Goal: Book appointment/travel/reservation

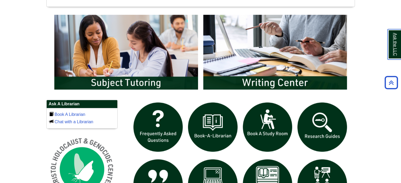
scroll to position [267, 0]
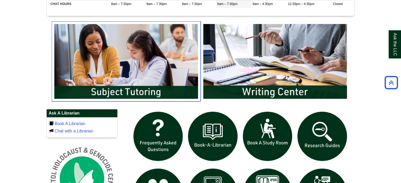
click at [161, 44] on img "slideshow" at bounding box center [126, 61] width 149 height 80
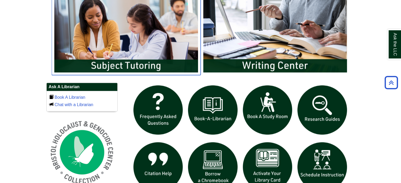
scroll to position [373, 0]
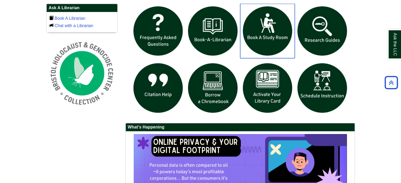
click at [268, 37] on img "slideshow" at bounding box center [267, 31] width 55 height 55
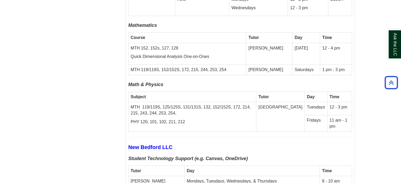
scroll to position [1635, 0]
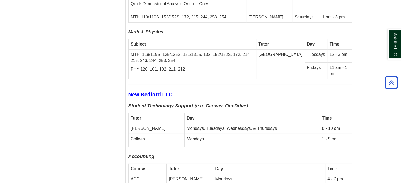
drag, startPoint x: 219, startPoint y: 45, endPoint x: 222, endPoint y: 126, distance: 81.3
click at [221, 52] on p "MTH 119/119S, 125/125S, 131/131S, 132, 152/152S, 172, 214, 215, 243, 244, 253, …" at bounding box center [192, 58] width 123 height 12
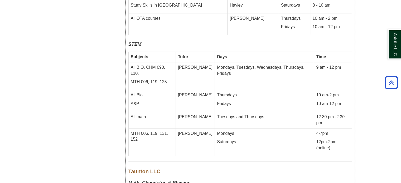
scroll to position [1952, 0]
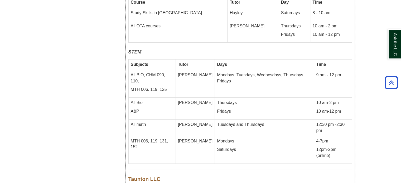
click at [298, 147] on p "Saturdays" at bounding box center [264, 150] width 95 height 6
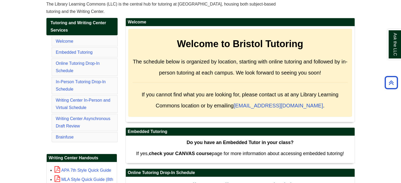
scroll to position [0, 0]
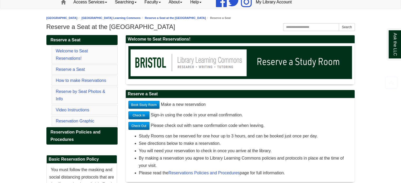
scroll to position [79, 0]
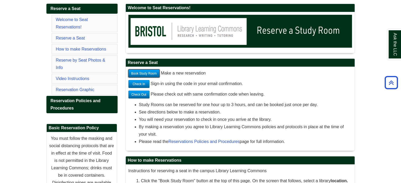
click at [153, 73] on link "Book Study Room" at bounding box center [143, 74] width 31 height 8
click at [148, 74] on link "Book Study Room" at bounding box center [143, 74] width 31 height 8
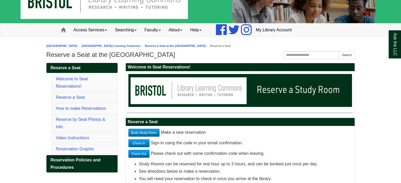
scroll to position [0, 0]
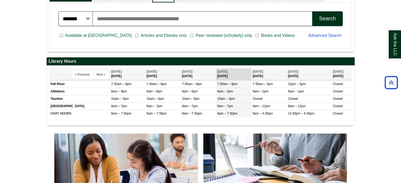
scroll to position [63, 308]
